Goal: Task Accomplishment & Management: Use online tool/utility

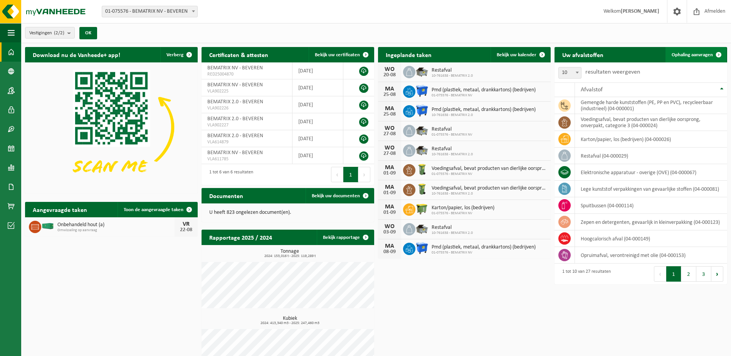
click at [695, 55] on span "Ophaling aanvragen" at bounding box center [692, 54] width 41 height 5
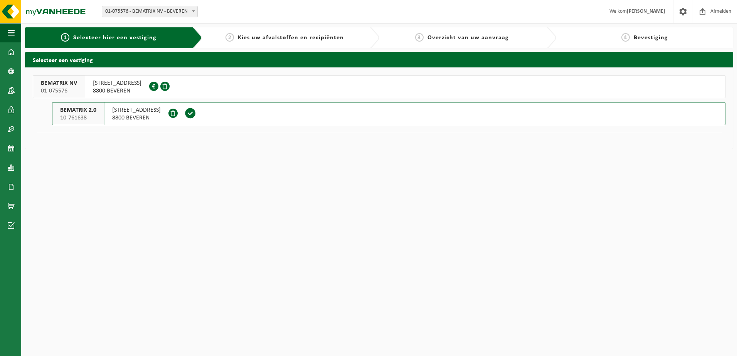
click at [125, 111] on span "[STREET_ADDRESS]" at bounding box center [136, 110] width 49 height 8
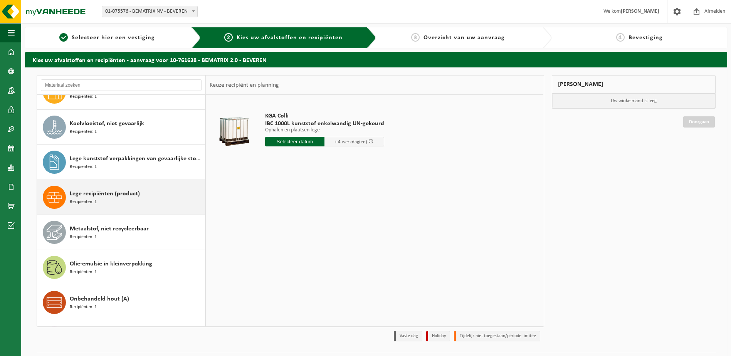
scroll to position [231, 0]
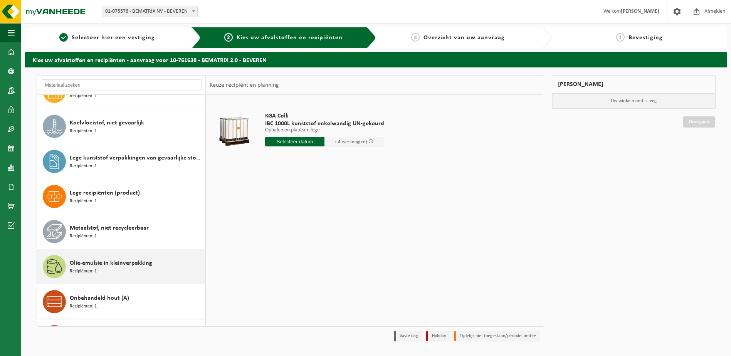
click at [109, 261] on span "Olie-emulsie in kleinverpakking" at bounding box center [111, 263] width 82 height 9
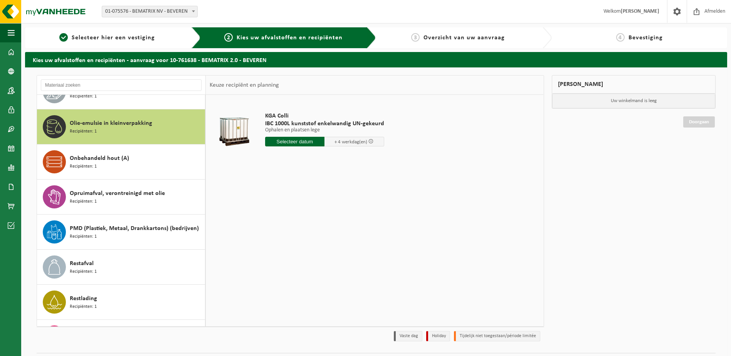
scroll to position [386, 0]
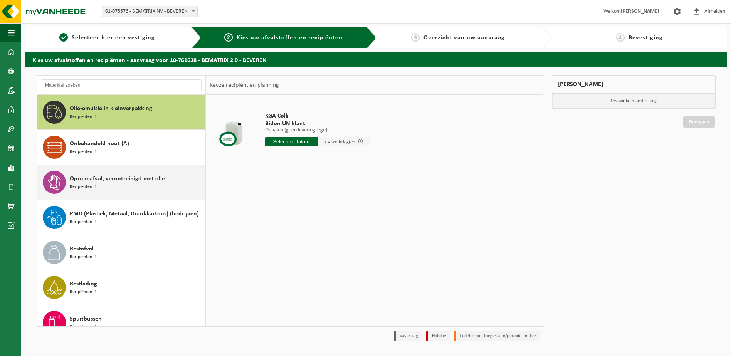
click at [101, 173] on div "Opruimafval, verontreinigd met olie Recipiënten: 1" at bounding box center [136, 182] width 133 height 23
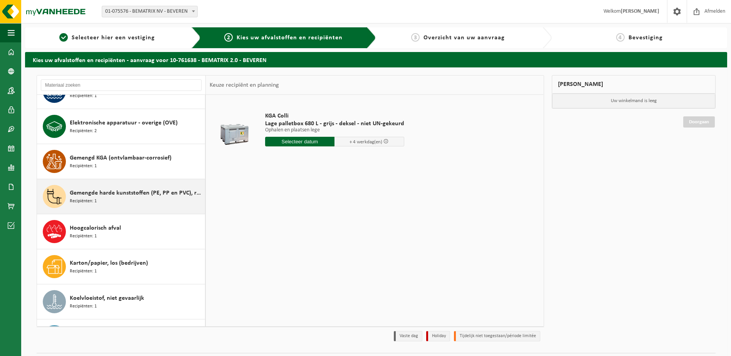
scroll to position [42, 0]
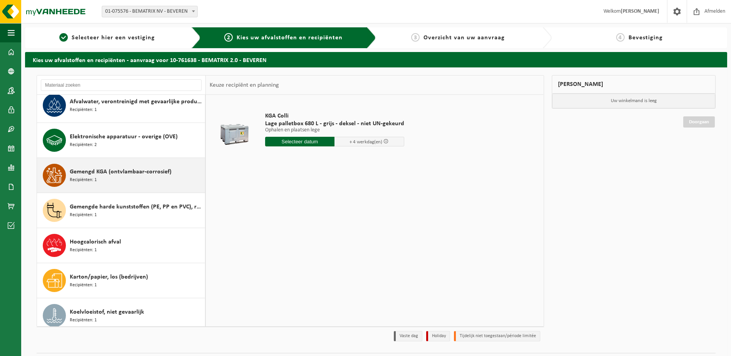
click at [100, 166] on div "Gemengd KGA (ontvlambaar-corrosief) Recipiënten: 1" at bounding box center [136, 175] width 133 height 23
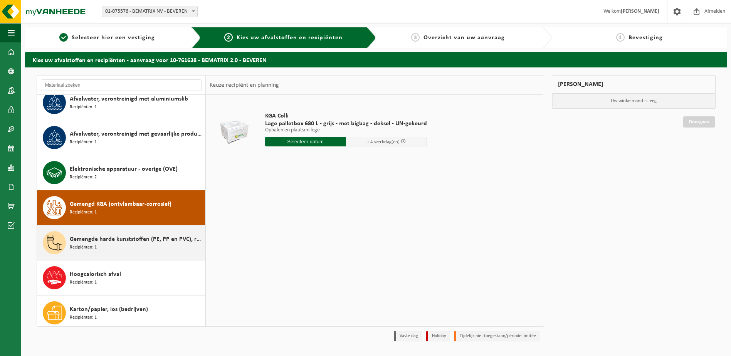
scroll to position [0, 0]
